Goal: Find specific page/section: Find specific page/section

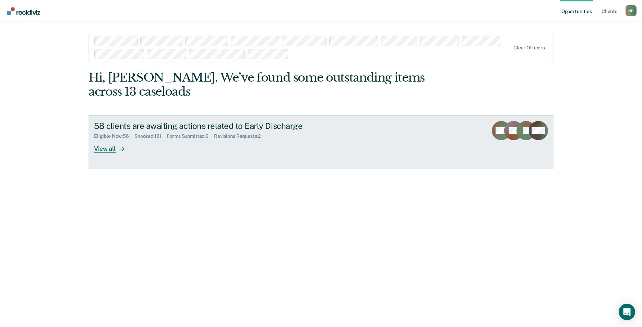
click at [191, 134] on div "Forms Submitted : 6" at bounding box center [190, 136] width 47 height 6
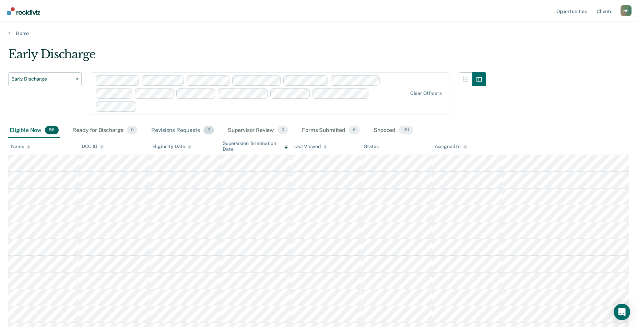
click at [165, 130] on div "Revisions Requests 2" at bounding box center [182, 130] width 65 height 15
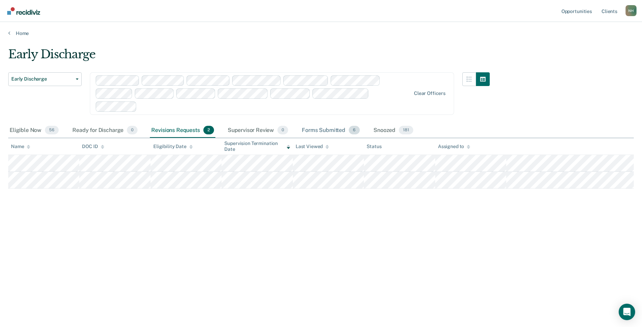
click at [331, 128] on div "Forms Submitted 6" at bounding box center [330, 130] width 61 height 15
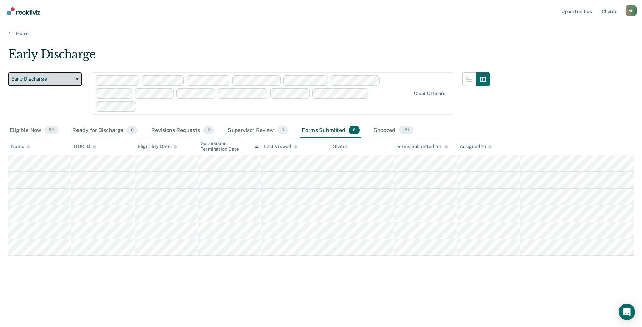
click at [78, 76] on button "Early Discharge" at bounding box center [44, 79] width 73 height 14
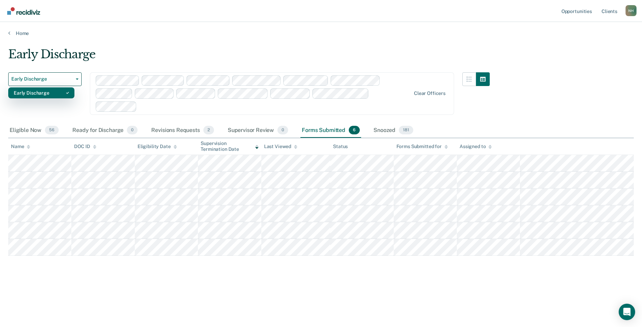
click at [56, 92] on div "Early Discharge" at bounding box center [41, 92] width 55 height 11
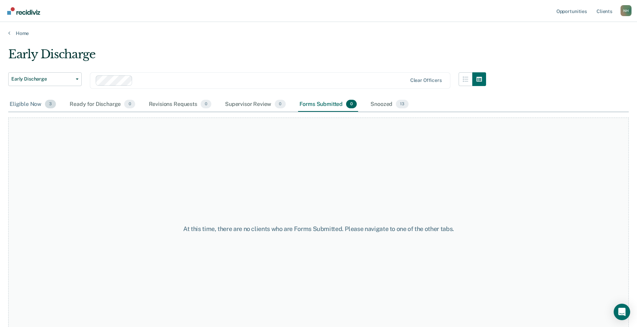
click at [32, 105] on div "Eligible Now 3" at bounding box center [32, 104] width 49 height 15
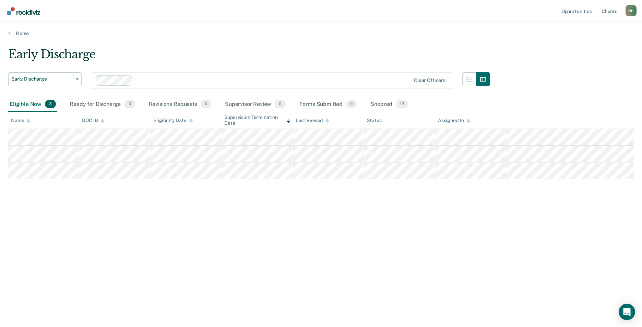
click at [179, 42] on main "Early Discharge Early Discharge Early Discharge Clear officers Eligible Now 3 R…" at bounding box center [321, 180] width 642 height 289
click at [608, 11] on link "Client s" at bounding box center [609, 11] width 19 height 22
